Goal: Communication & Community: Connect with others

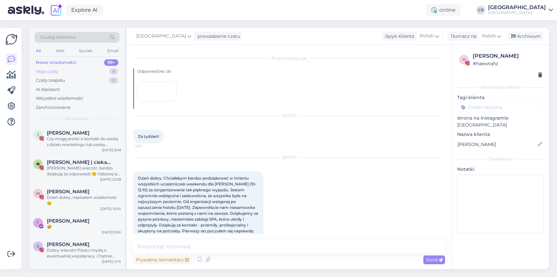
scroll to position [246, 0]
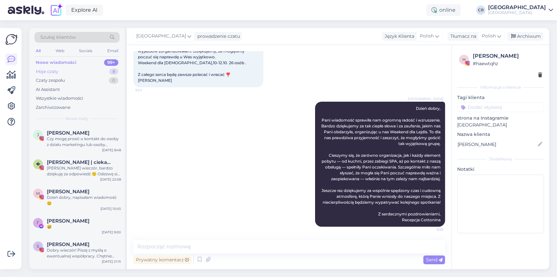
click at [52, 72] on div "Moje czaty" at bounding box center [47, 71] width 22 height 7
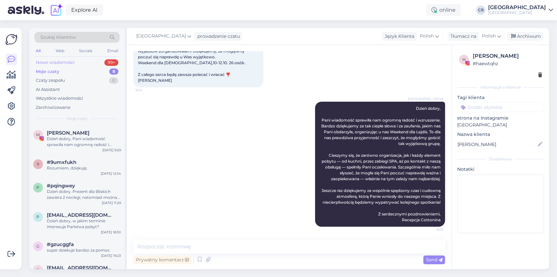
click at [52, 63] on div "Nowe wiadomości" at bounding box center [55, 62] width 39 height 7
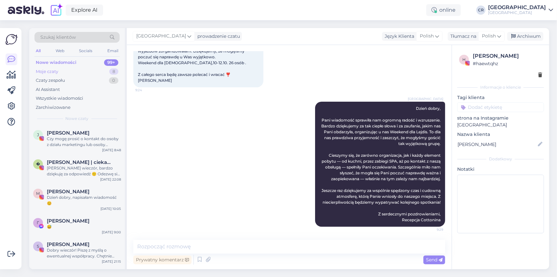
click at [50, 70] on div "Moje czaty" at bounding box center [47, 71] width 22 height 7
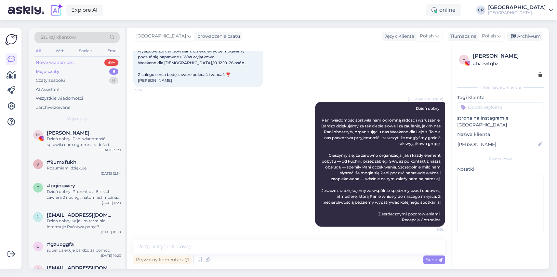
click at [57, 62] on div "Nowe wiadomości" at bounding box center [55, 62] width 39 height 7
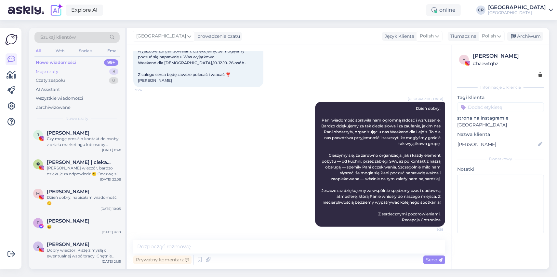
click at [48, 70] on div "Moje czaty" at bounding box center [47, 71] width 22 height 7
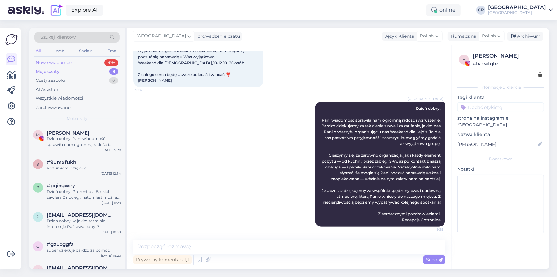
click at [59, 62] on div "Nowe wiadomości" at bounding box center [55, 62] width 39 height 7
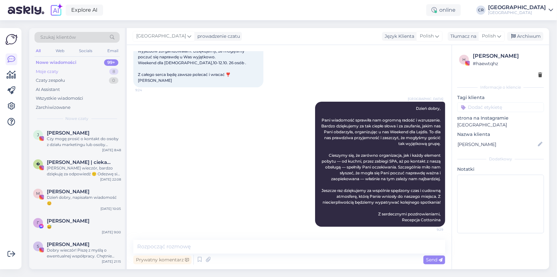
click at [50, 71] on div "Moje czaty" at bounding box center [47, 71] width 22 height 7
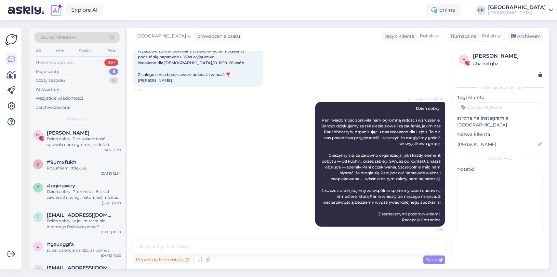
click at [55, 63] on div "Nowe wiadomości" at bounding box center [55, 62] width 39 height 7
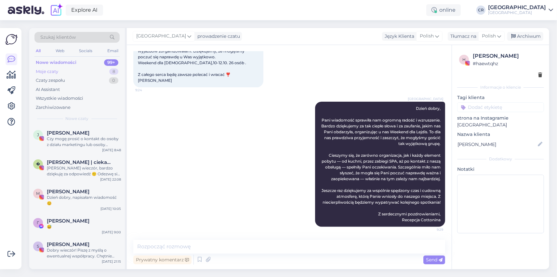
click at [45, 71] on div "Moje czaty" at bounding box center [47, 71] width 22 height 7
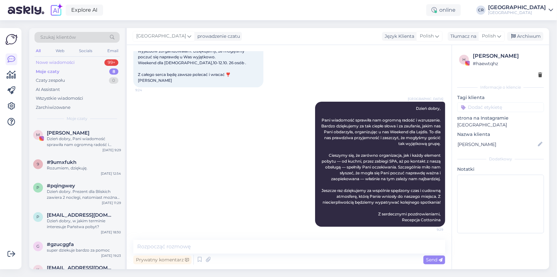
click at [52, 63] on div "Nowe wiadomości" at bounding box center [55, 62] width 39 height 7
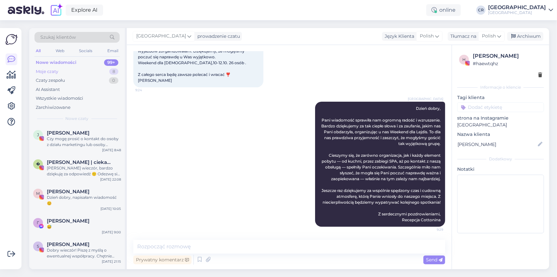
click at [42, 68] on div "Moje czaty 8" at bounding box center [76, 71] width 85 height 9
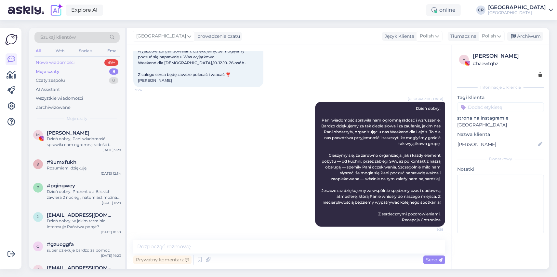
click at [45, 62] on div "Nowe wiadomości" at bounding box center [55, 62] width 39 height 7
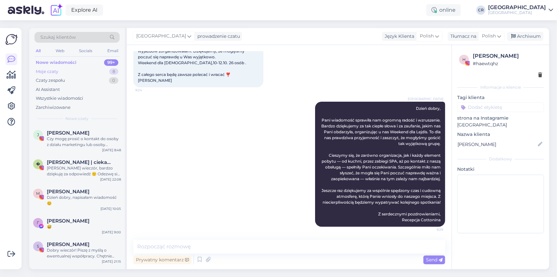
click at [44, 69] on div "Moje czaty" at bounding box center [47, 71] width 22 height 7
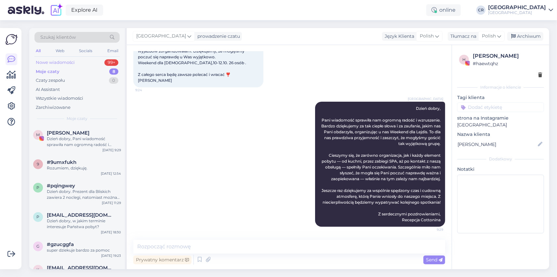
click at [45, 60] on div "Nowe wiadomości" at bounding box center [55, 62] width 39 height 7
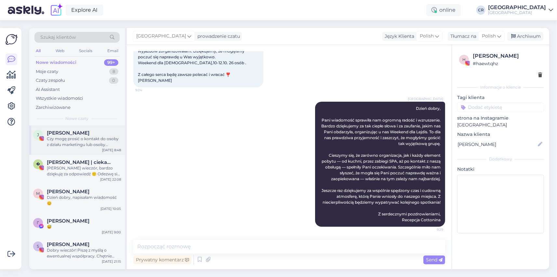
click at [64, 135] on span "[PERSON_NAME]" at bounding box center [68, 133] width 43 height 6
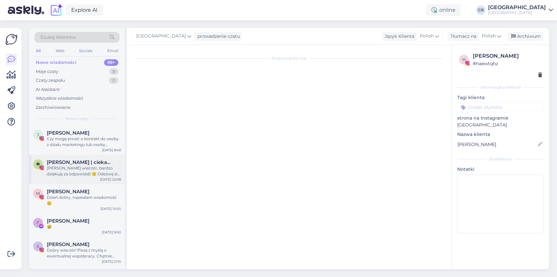
scroll to position [0, 0]
